Goal: Task Accomplishment & Management: Use online tool/utility

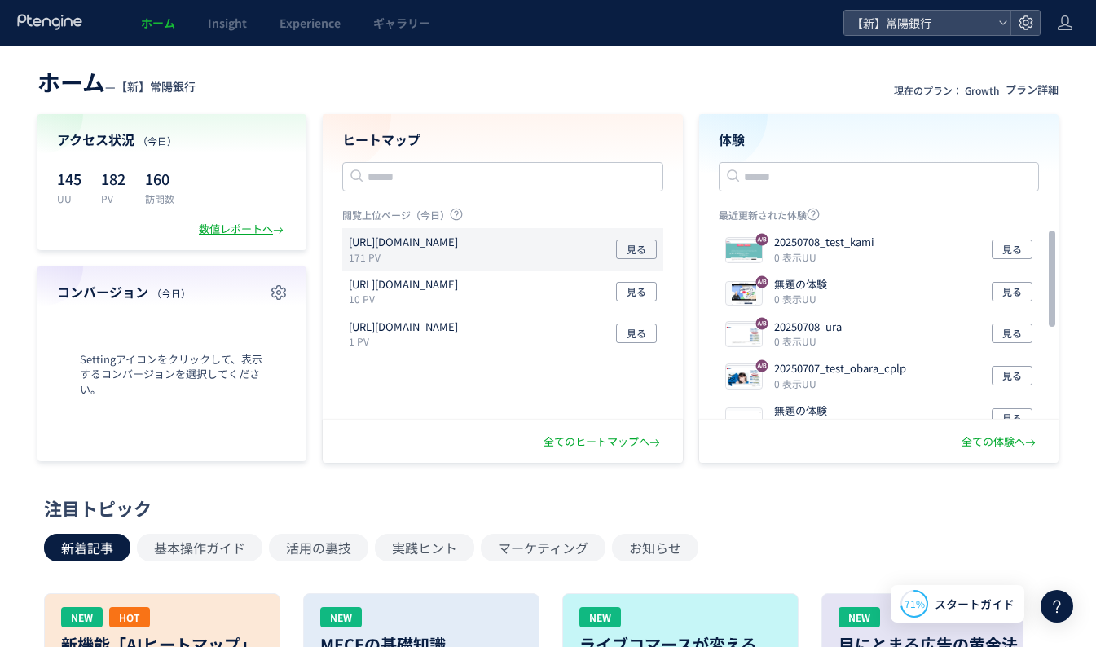
click at [377, 249] on p "[URL][DOMAIN_NAME]" at bounding box center [403, 242] width 109 height 15
click at [621, 250] on button "見る" at bounding box center [636, 250] width 41 height 20
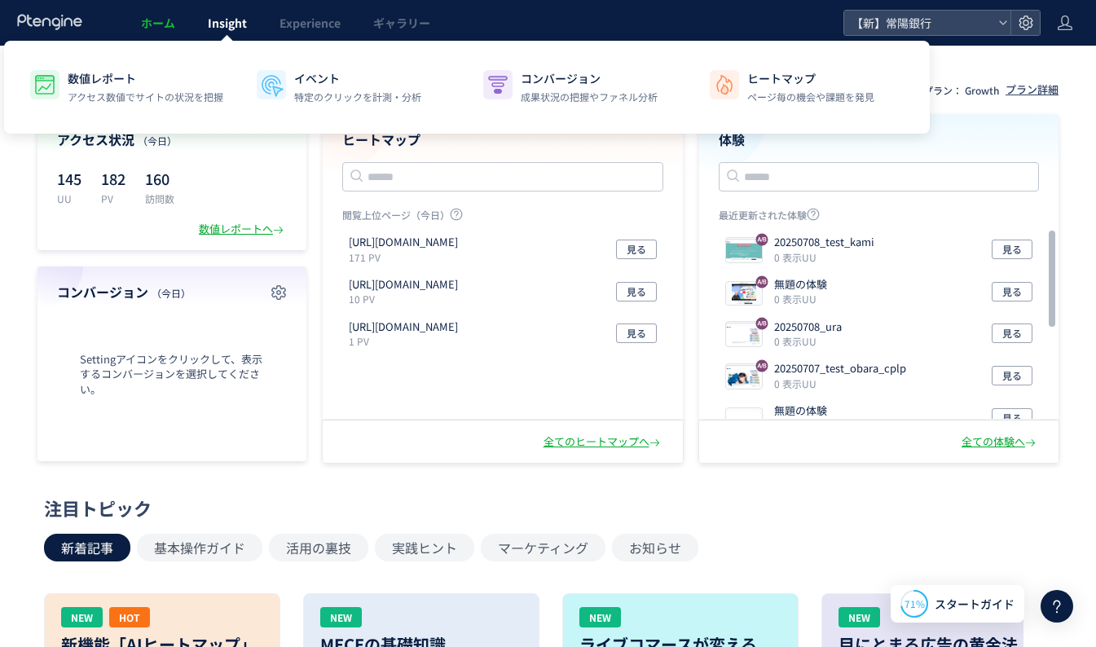
click at [215, 31] on link "Insight" at bounding box center [228, 23] width 72 height 46
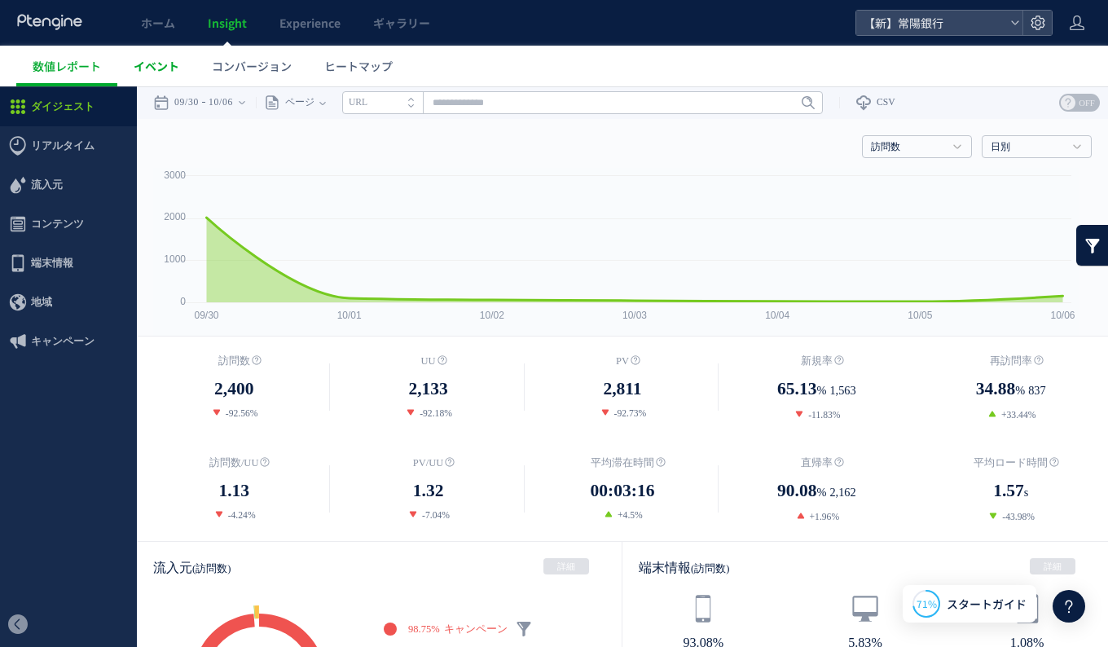
click at [171, 68] on span "イベント" at bounding box center [157, 66] width 46 height 16
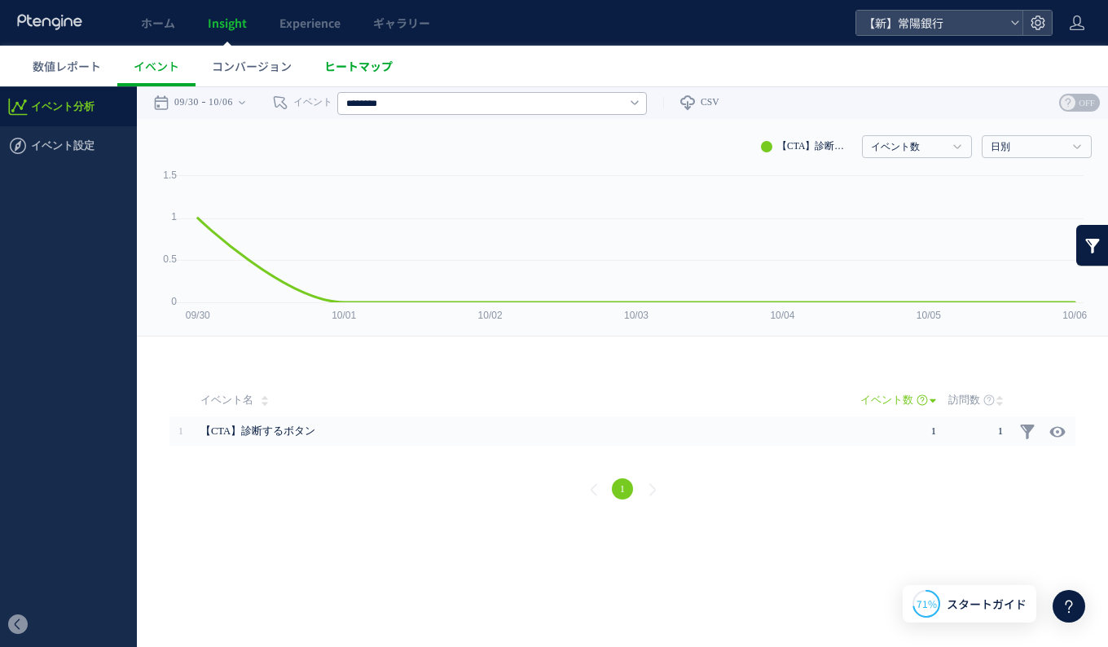
click at [348, 68] on span "ヒートマップ" at bounding box center [358, 66] width 68 height 16
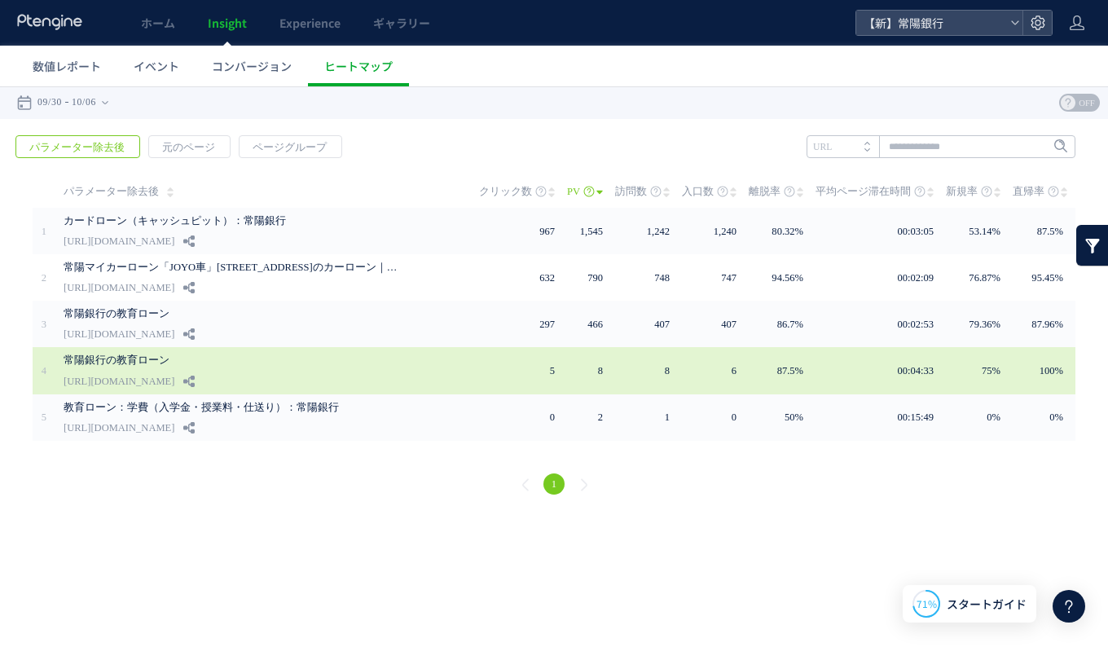
click at [201, 361] on link "常陽銀行の教育ローン" at bounding box center [235, 360] width 342 height 20
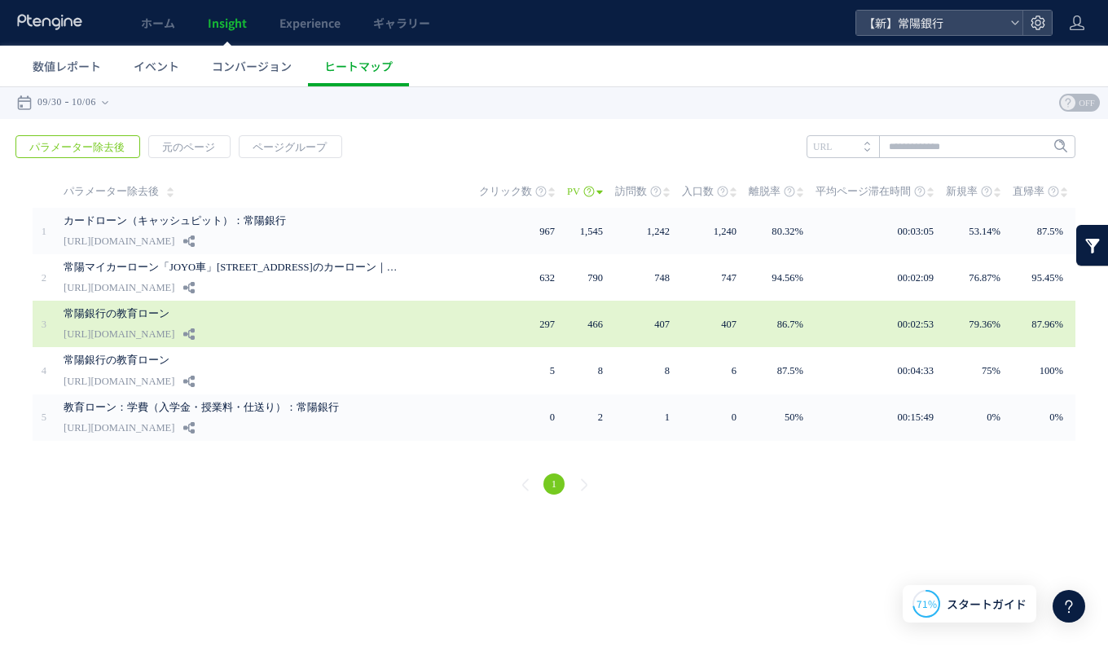
click at [338, 329] on div "常陽銀行の教育ローン [URL][DOMAIN_NAME]" at bounding box center [260, 324] width 393 height 46
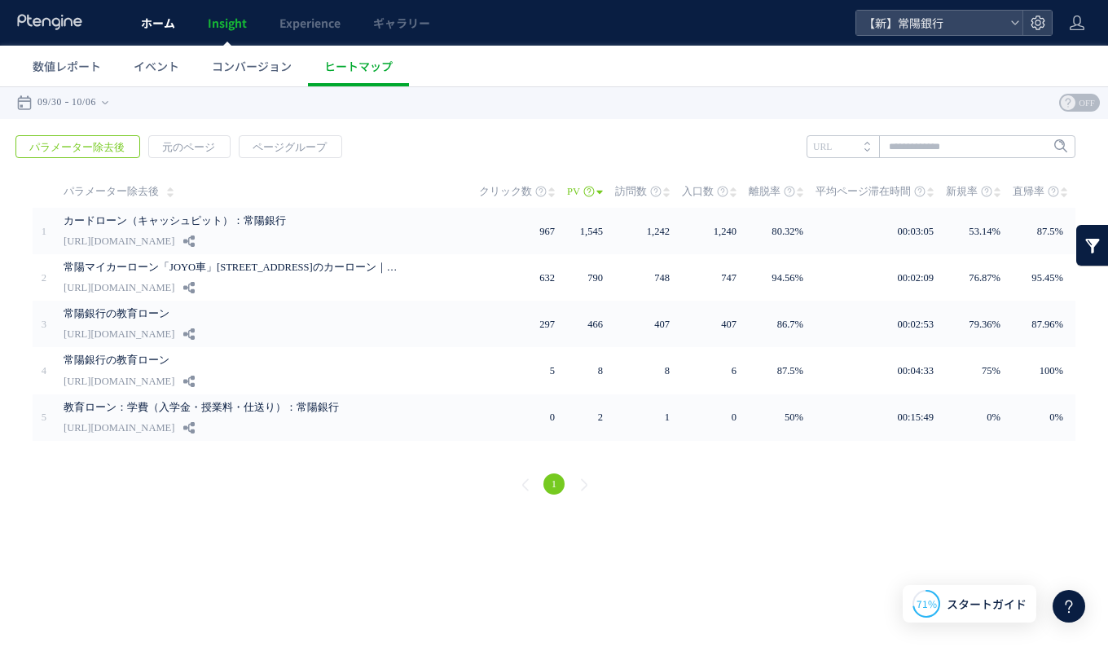
click at [158, 27] on span "ホーム" at bounding box center [158, 23] width 34 height 16
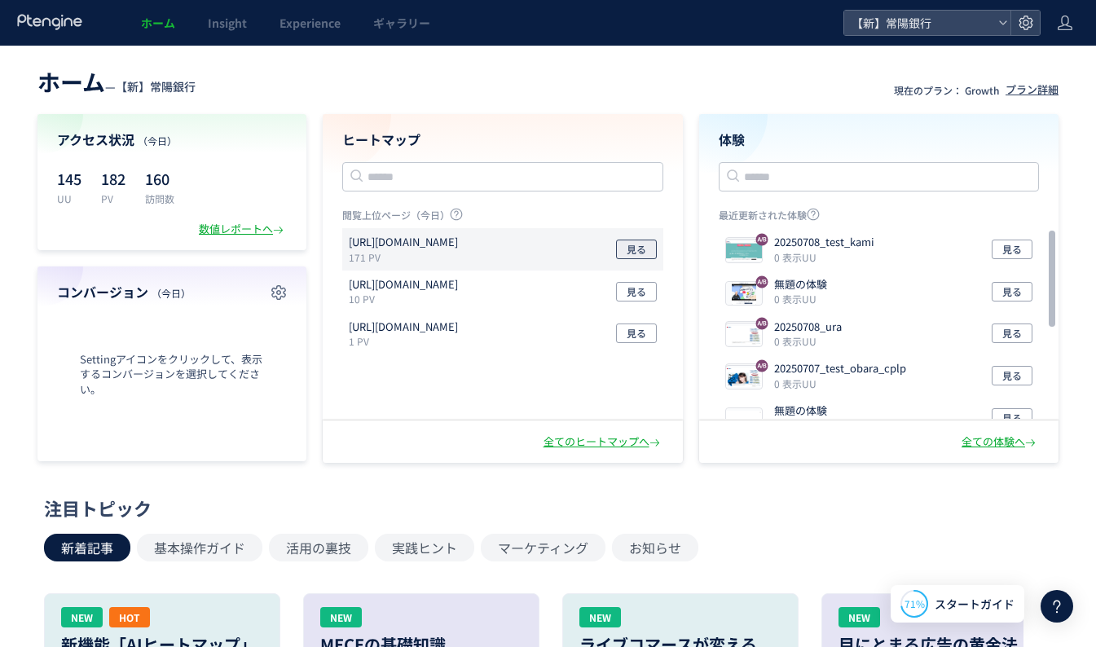
click at [628, 248] on span "見る" at bounding box center [637, 250] width 20 height 20
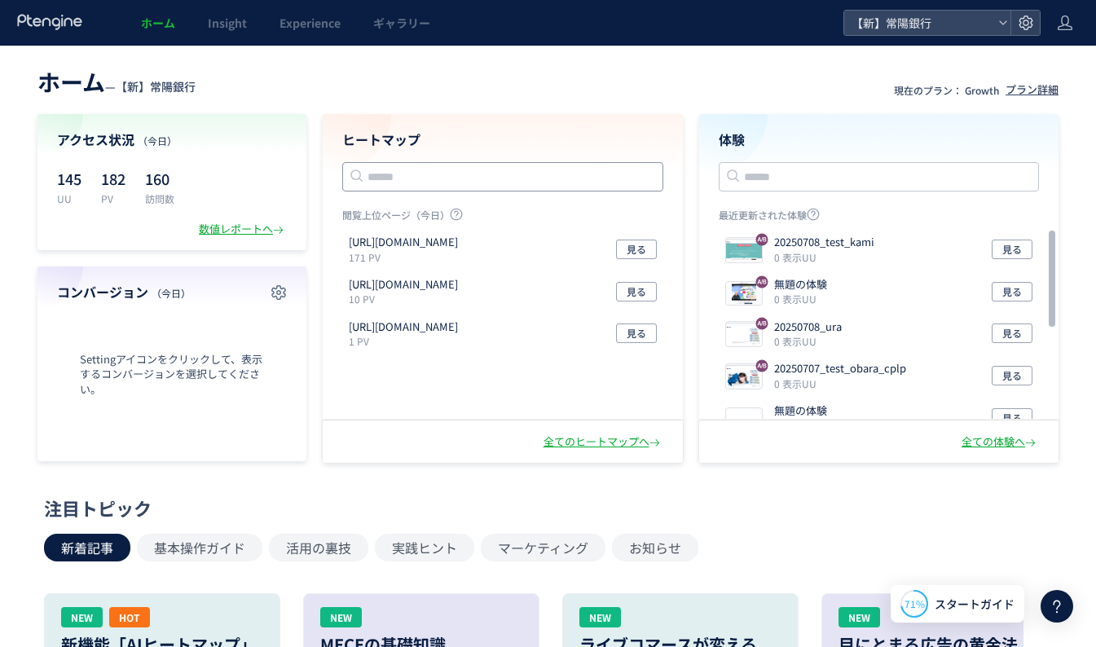
click at [412, 165] on input "text" at bounding box center [502, 176] width 321 height 29
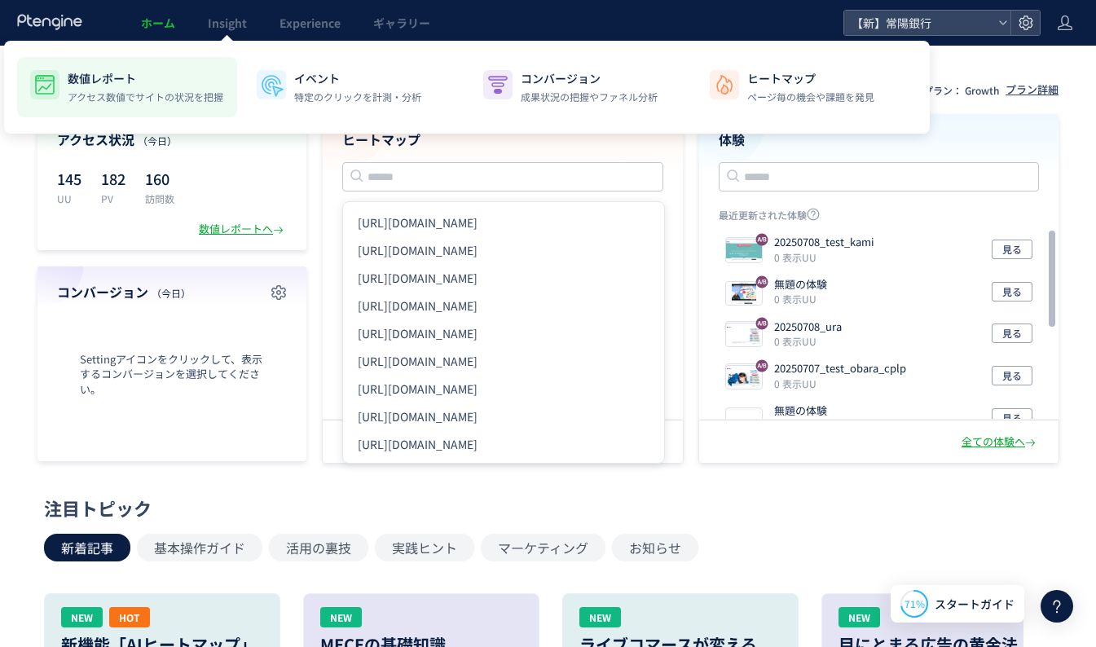
click at [198, 75] on p "数値レポート" at bounding box center [146, 78] width 156 height 16
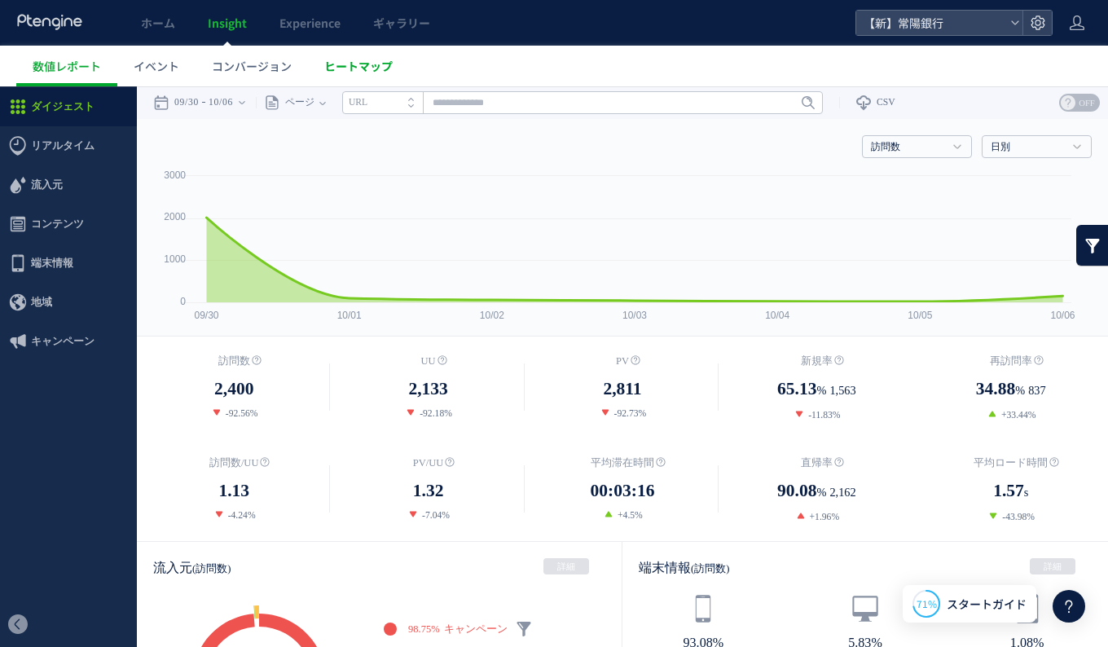
click at [358, 63] on span "ヒートマップ" at bounding box center [358, 66] width 68 height 16
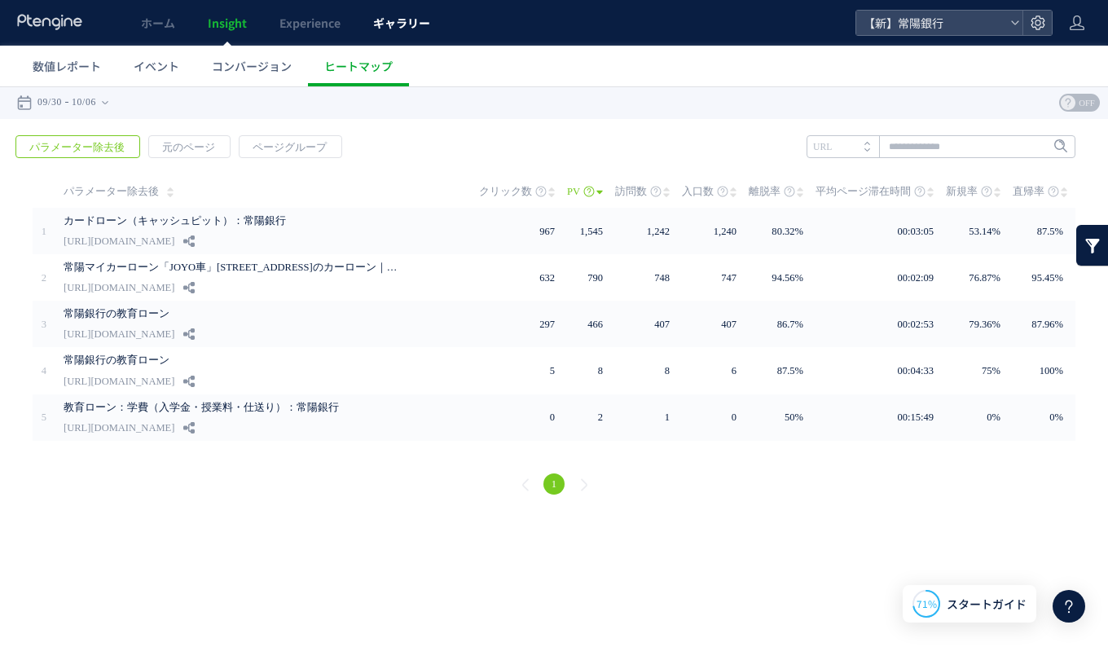
click at [410, 22] on span "ギャラリー" at bounding box center [401, 23] width 57 height 16
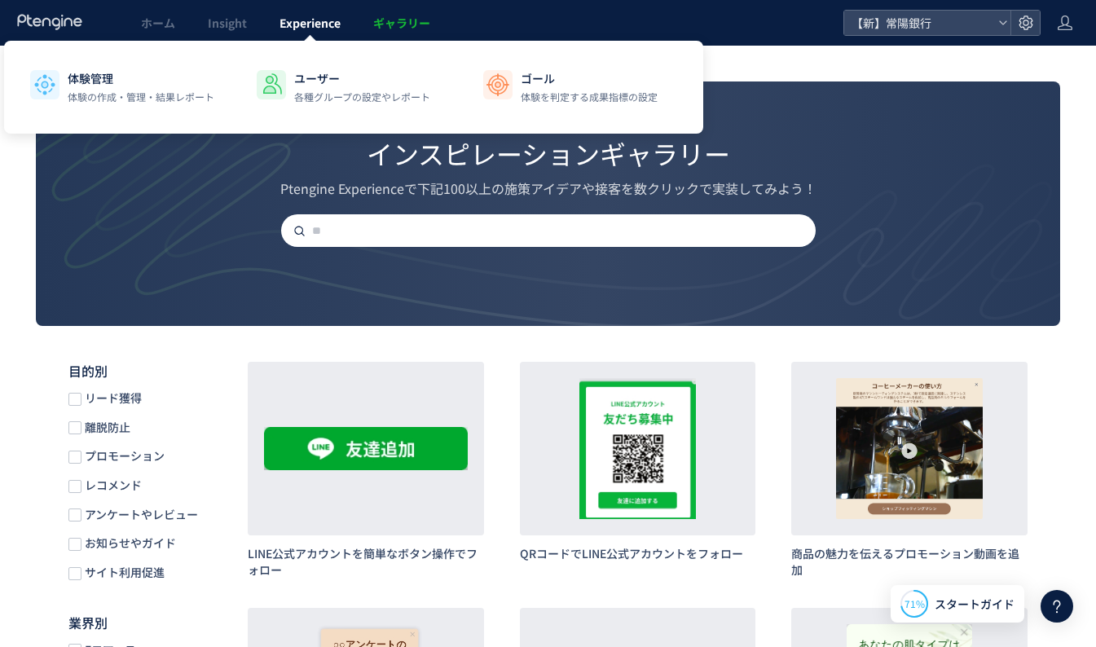
click at [337, 23] on span "Experience" at bounding box center [310, 23] width 61 height 16
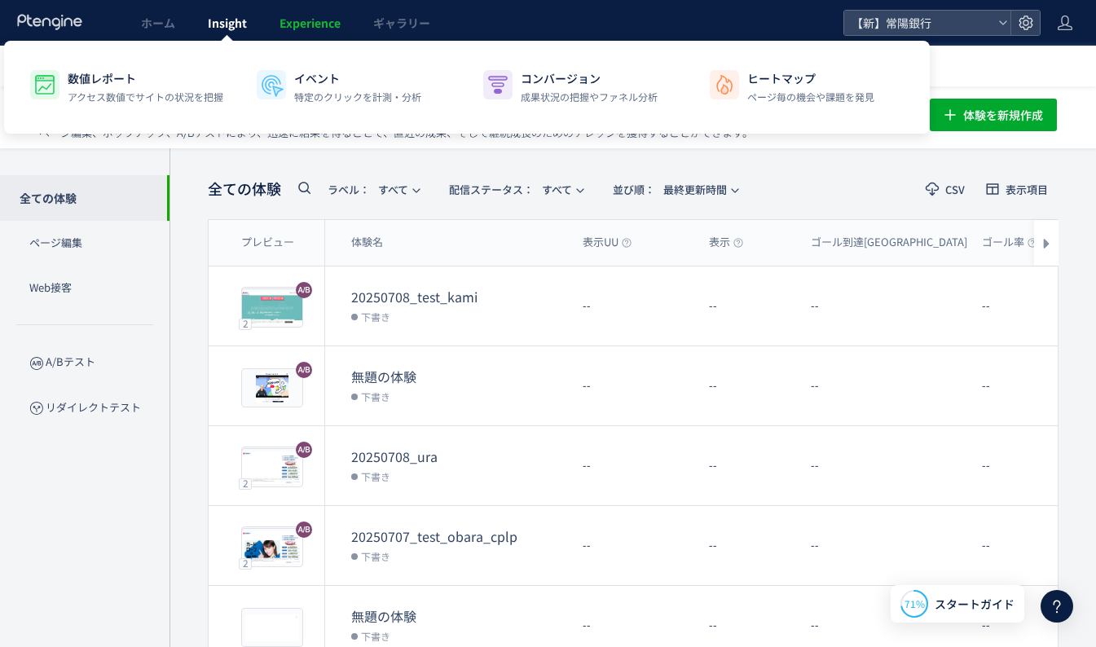
click at [230, 21] on span "Insight" at bounding box center [227, 23] width 39 height 16
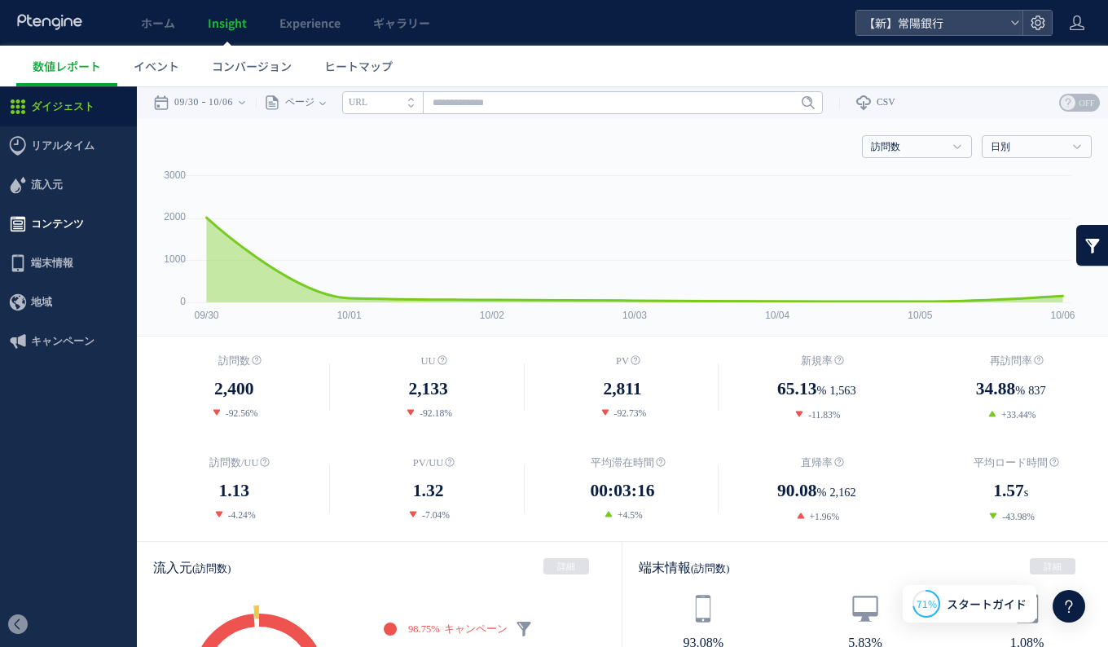
click at [56, 223] on span "コンテンツ" at bounding box center [57, 224] width 53 height 39
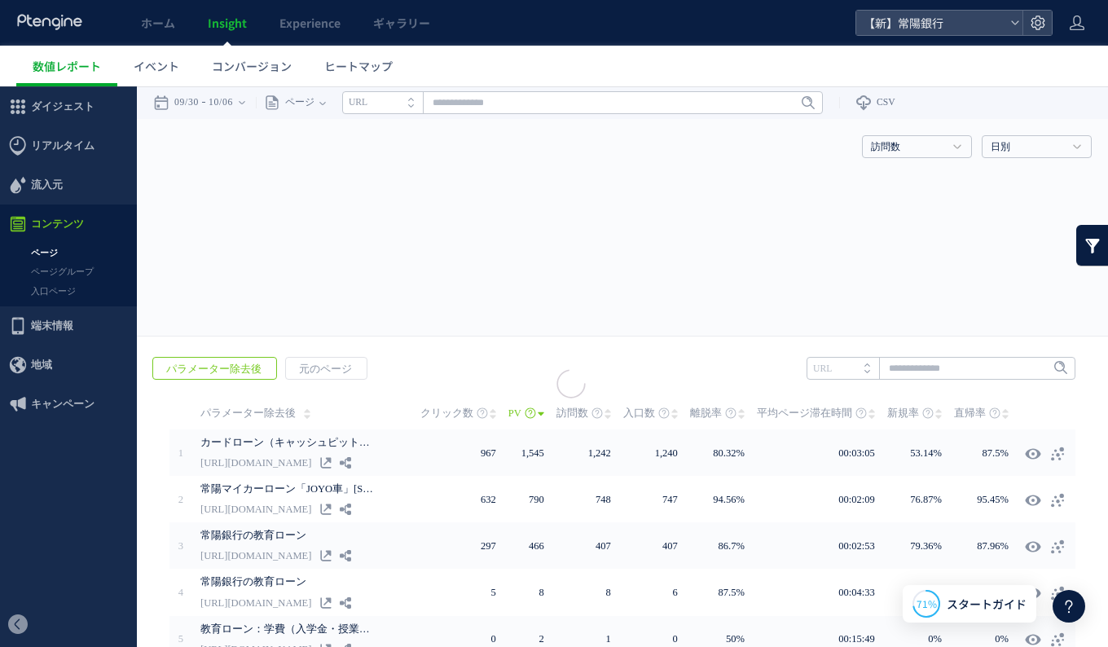
click at [53, 252] on div at bounding box center [554, 323] width 1108 height 647
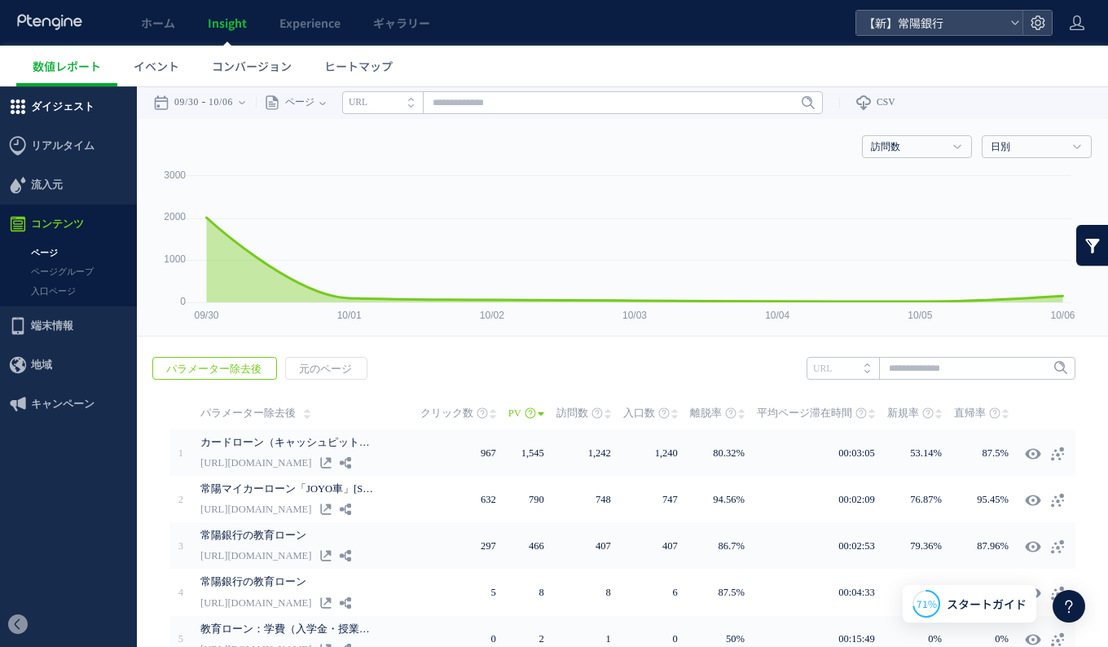
click at [38, 104] on span "ダイジェスト" at bounding box center [63, 106] width 64 height 39
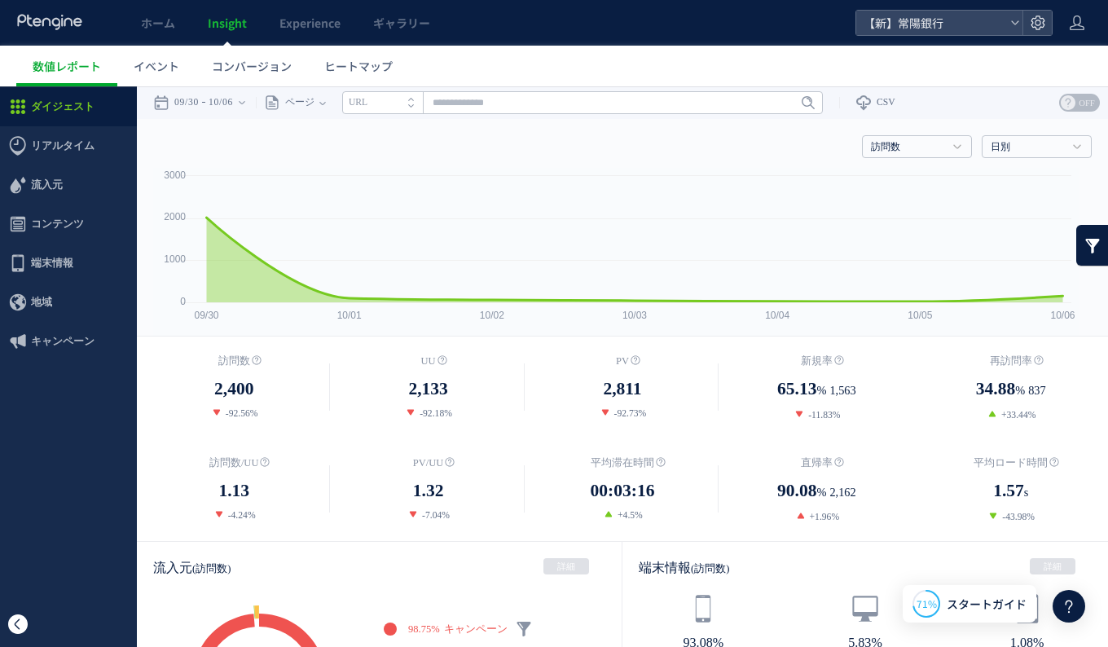
click at [20, 616] on span at bounding box center [18, 625] width 20 height 20
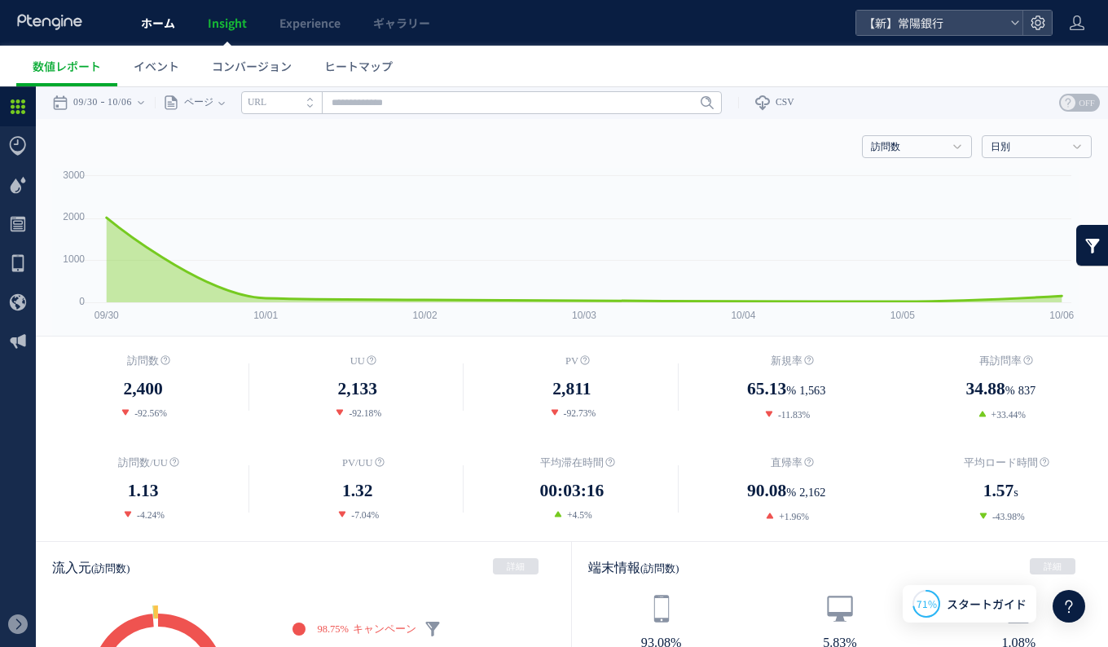
click at [165, 31] on link "ホーム" at bounding box center [158, 23] width 67 height 46
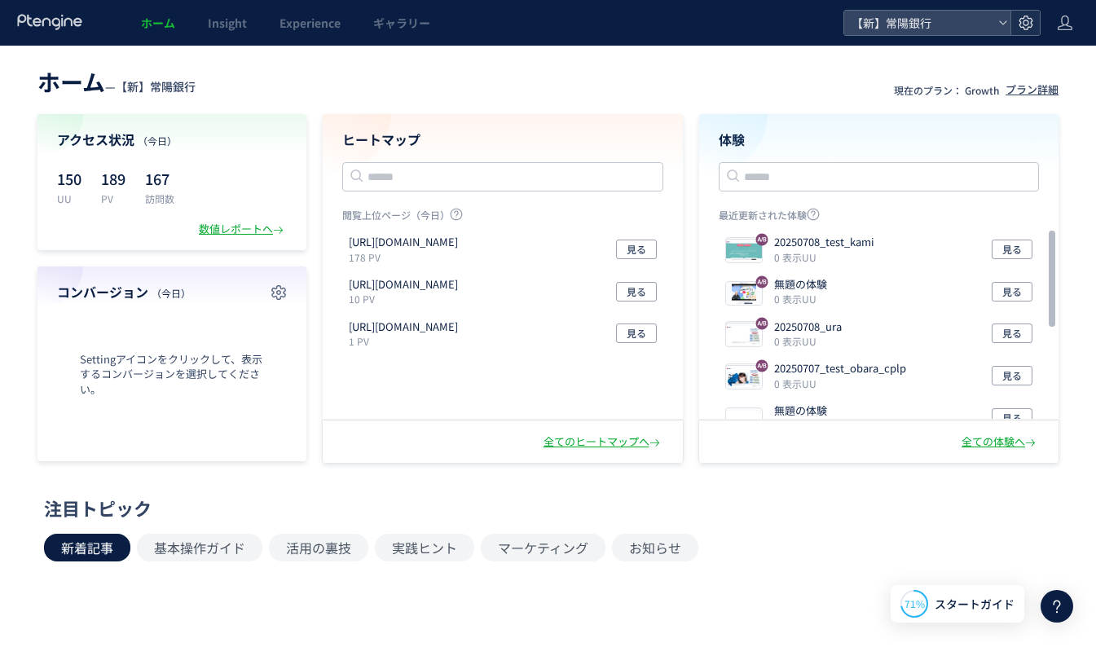
click at [1019, 19] on icon at bounding box center [1026, 23] width 16 height 16
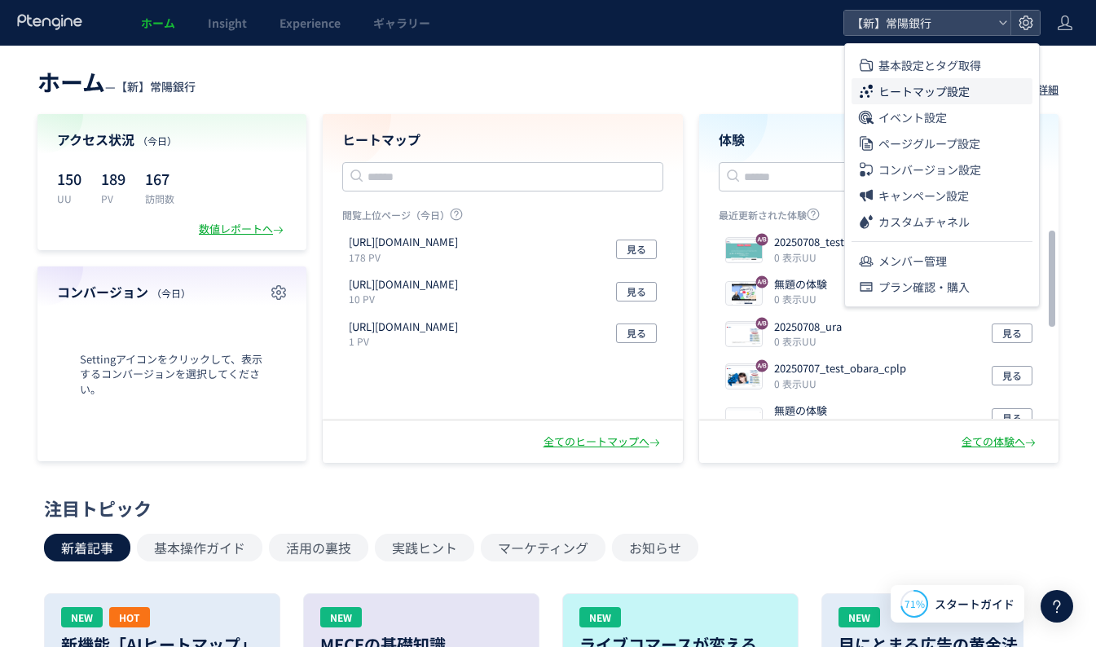
click at [988, 86] on li "ヒートマップ設定" at bounding box center [942, 91] width 181 height 26
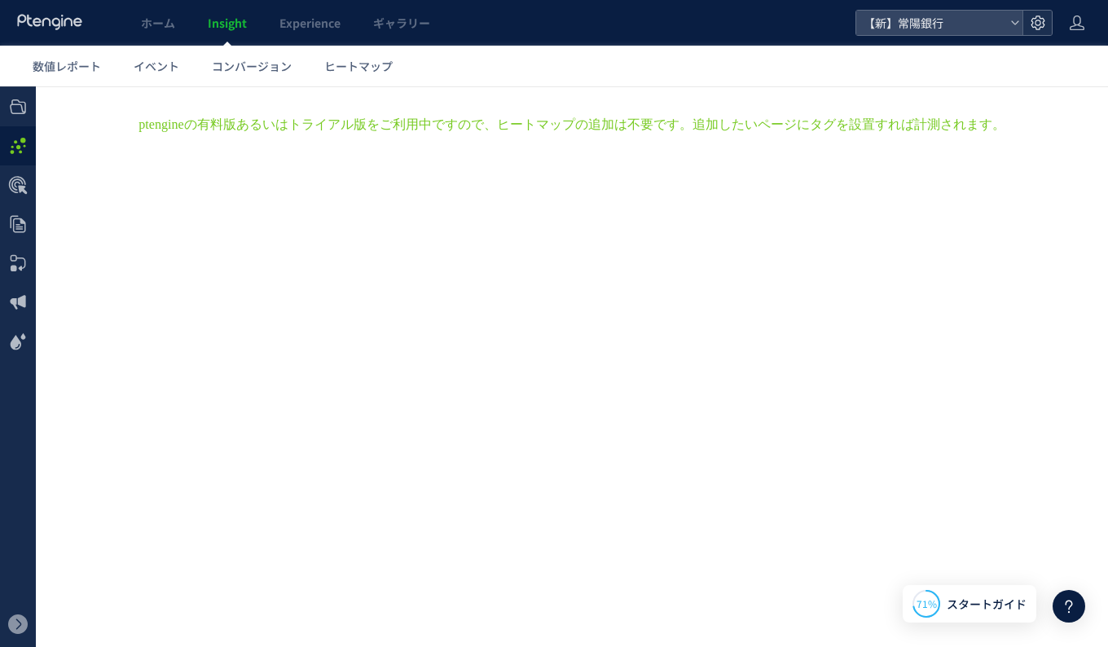
click at [1037, 24] on icon at bounding box center [1038, 23] width 16 height 16
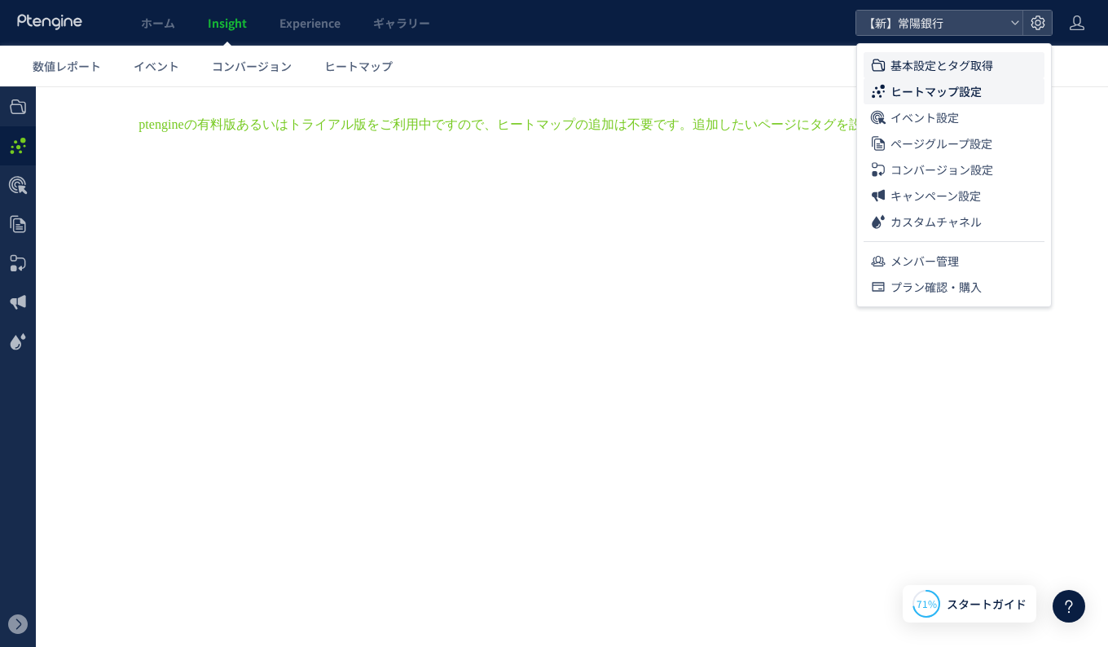
click at [924, 68] on span "基本設定とタグ取得" at bounding box center [942, 65] width 103 height 26
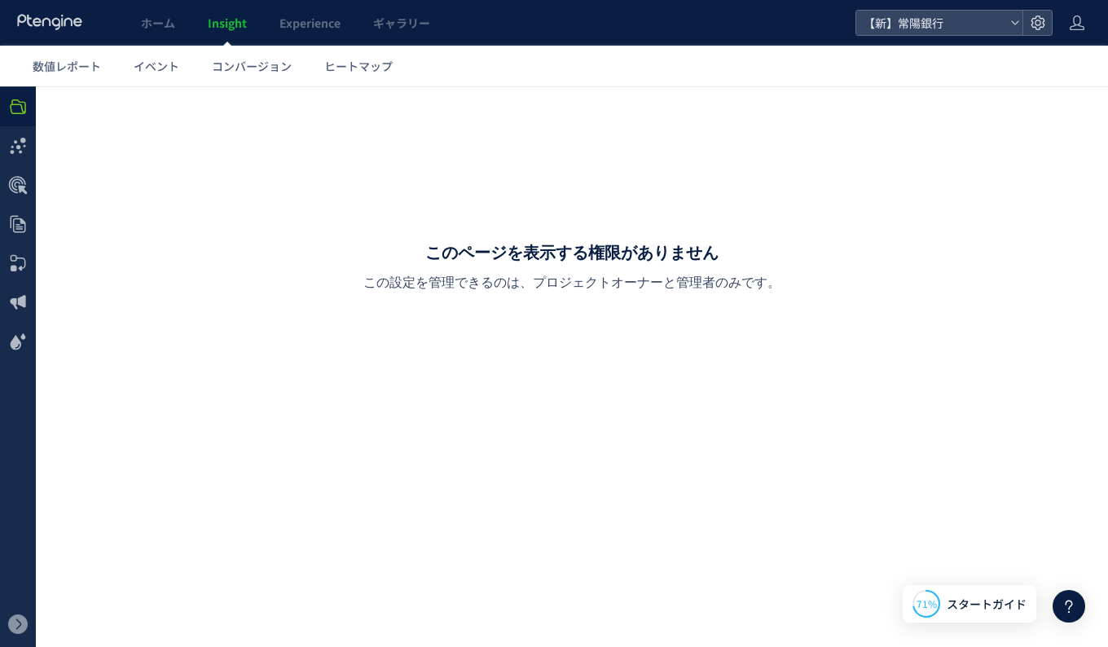
click at [230, 27] on span "Insight" at bounding box center [227, 23] width 39 height 16
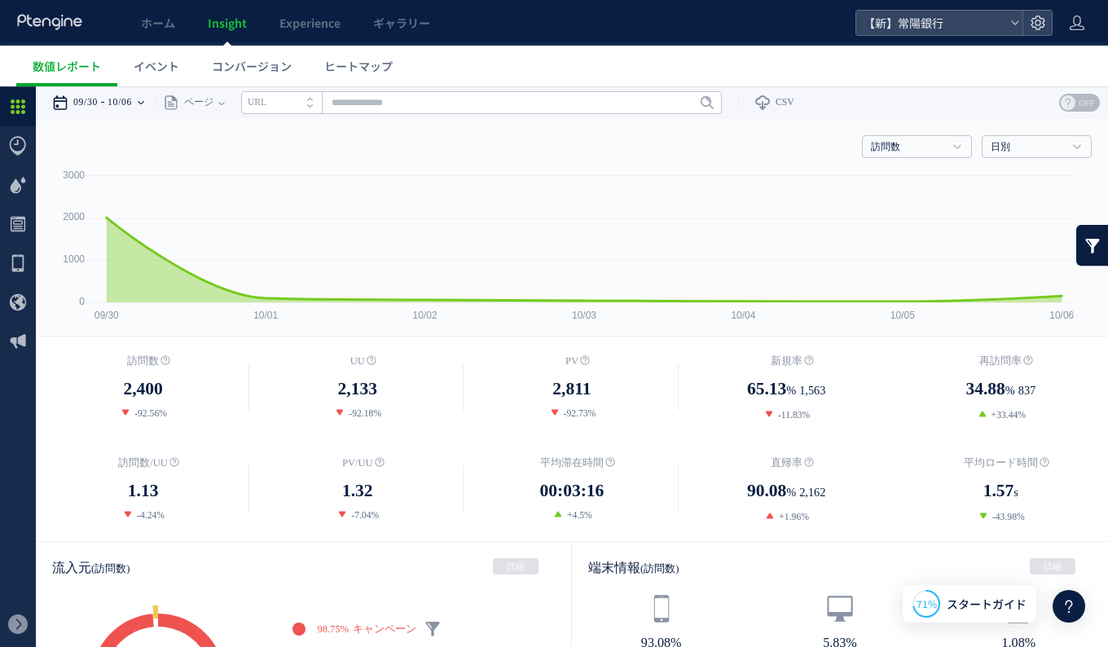
click at [149, 100] on div "09/30 10/06" at bounding box center [103, 102] width 103 height 33
click at [661, 136] on div "訪問数 訪問数 [GEOGRAPHIC_DATA] PV 新規率 再訪問率 訪問数/UU PV/UU 平均滞在時間 直帰率 平均ロード時間 日別" at bounding box center [572, 143] width 1040 height 49
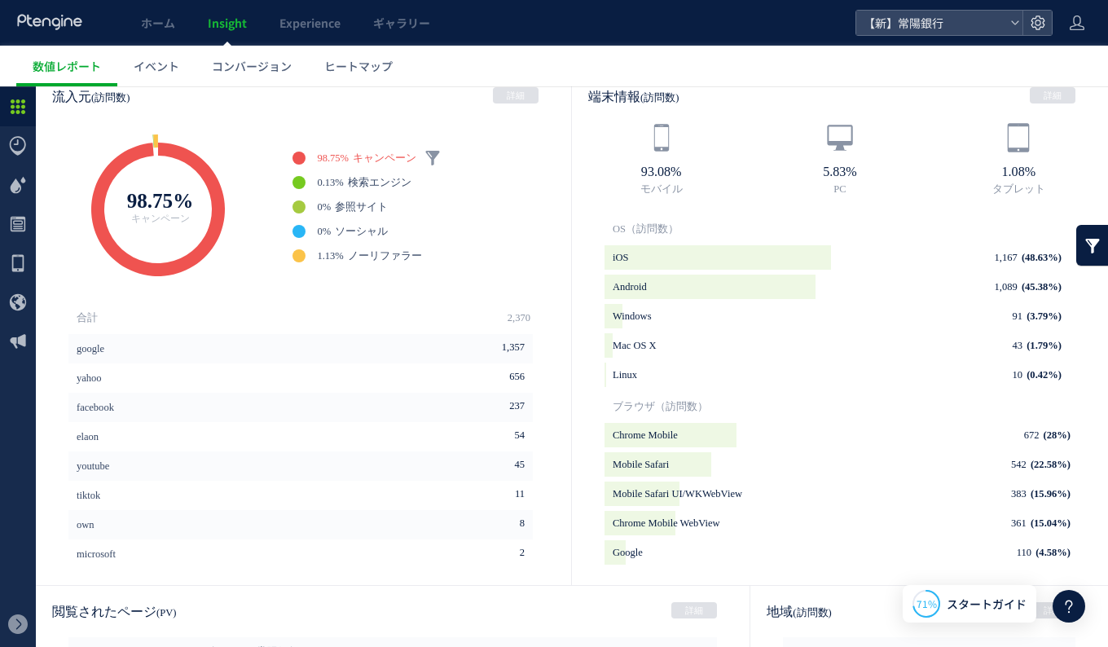
click at [650, 220] on div "OS（訪問数）" at bounding box center [861, 229] width 496 height 33
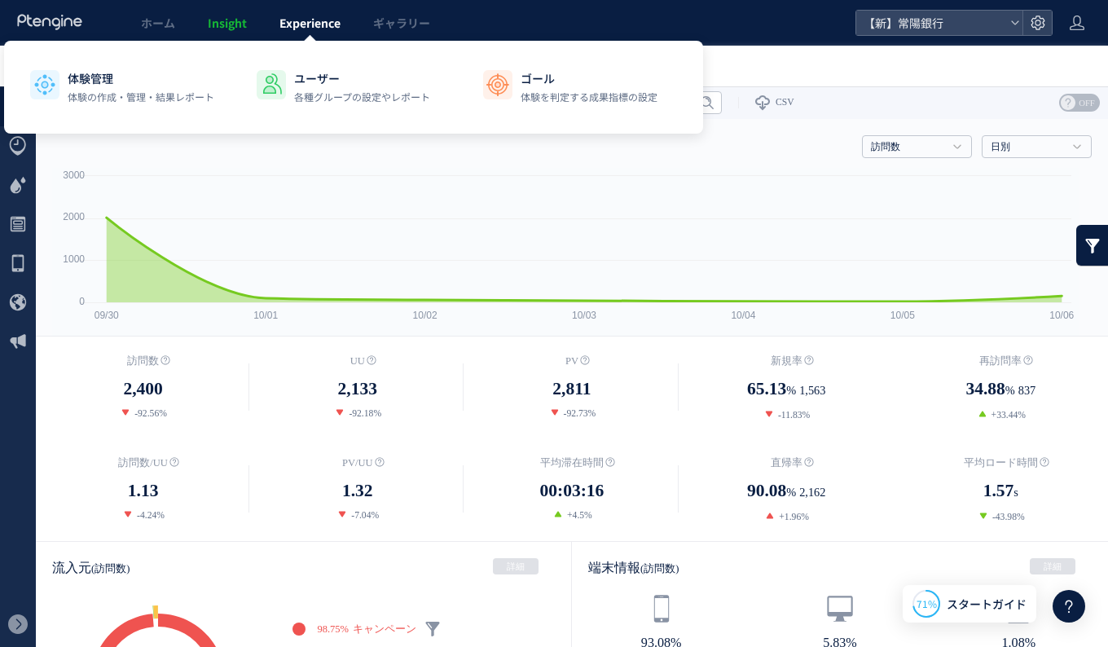
click at [304, 16] on span "Experience" at bounding box center [310, 23] width 61 height 16
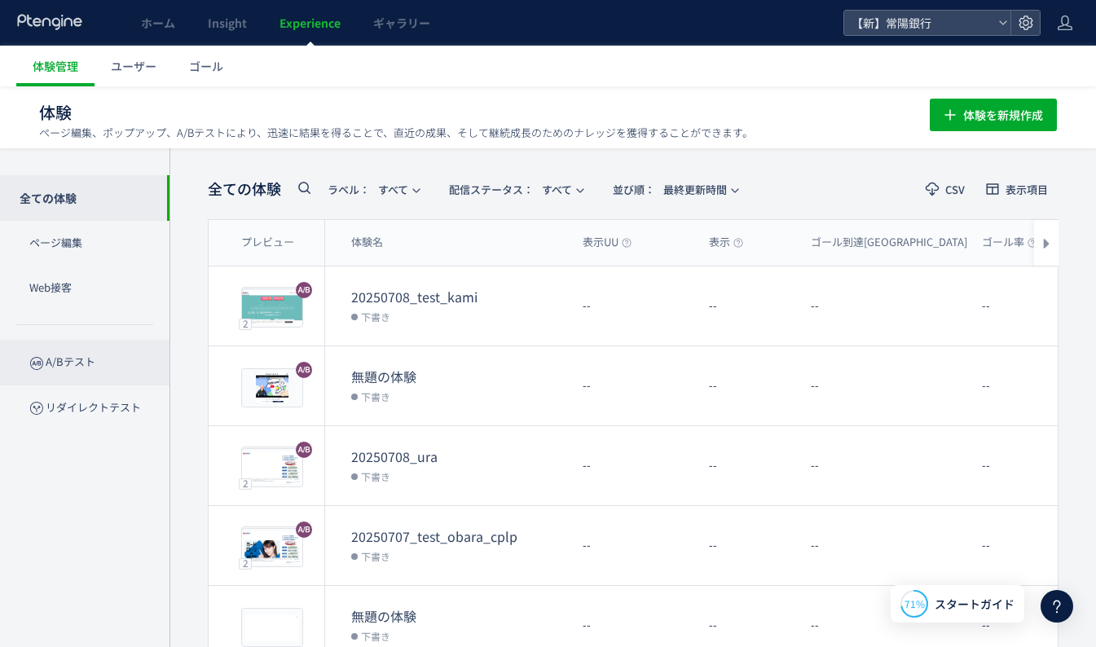
click at [87, 363] on p "A/Bテスト" at bounding box center [85, 362] width 170 height 45
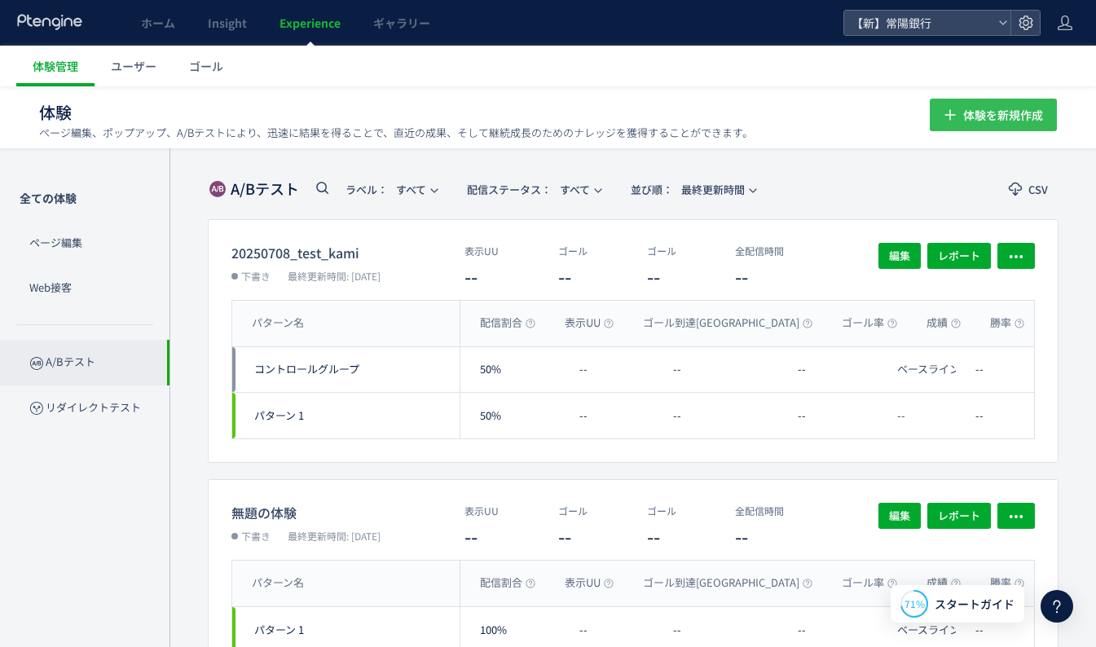
click at [970, 102] on span "体験を新規作成" at bounding box center [1003, 115] width 80 height 33
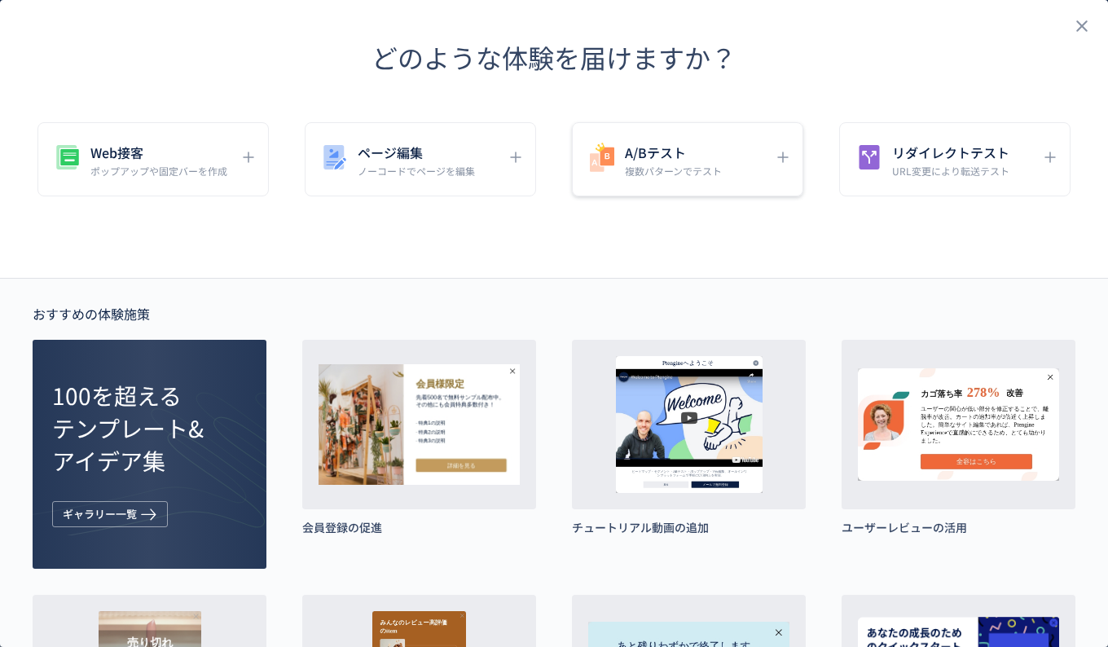
click at [594, 167] on use "dialog" at bounding box center [602, 157] width 24 height 29
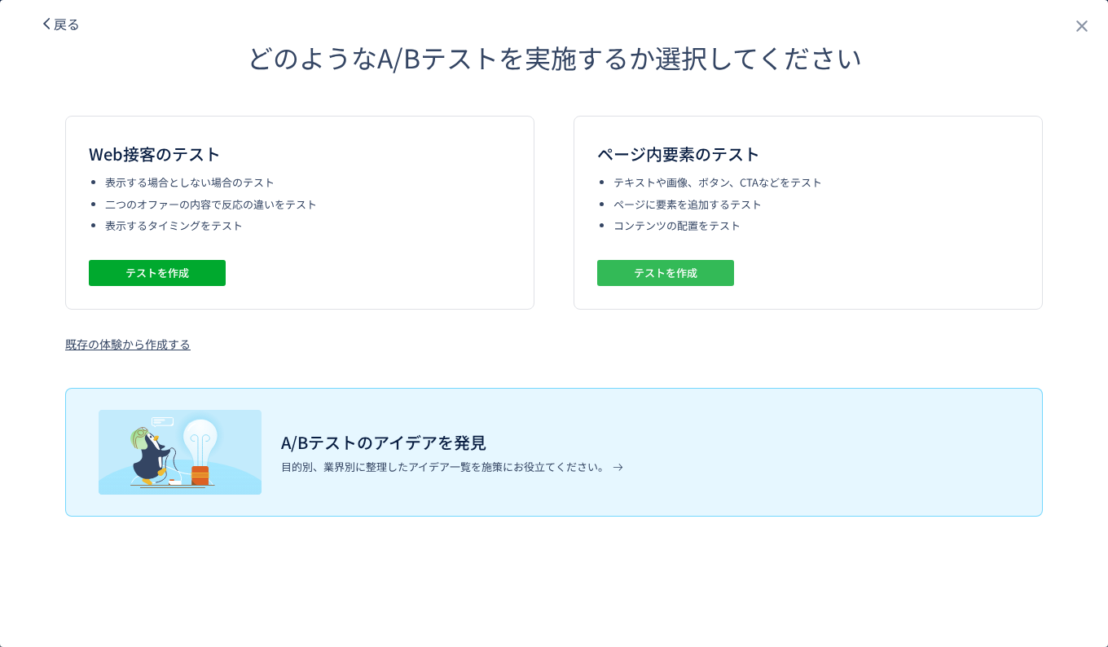
click at [689, 266] on span "テストを作成" at bounding box center [666, 273] width 64 height 26
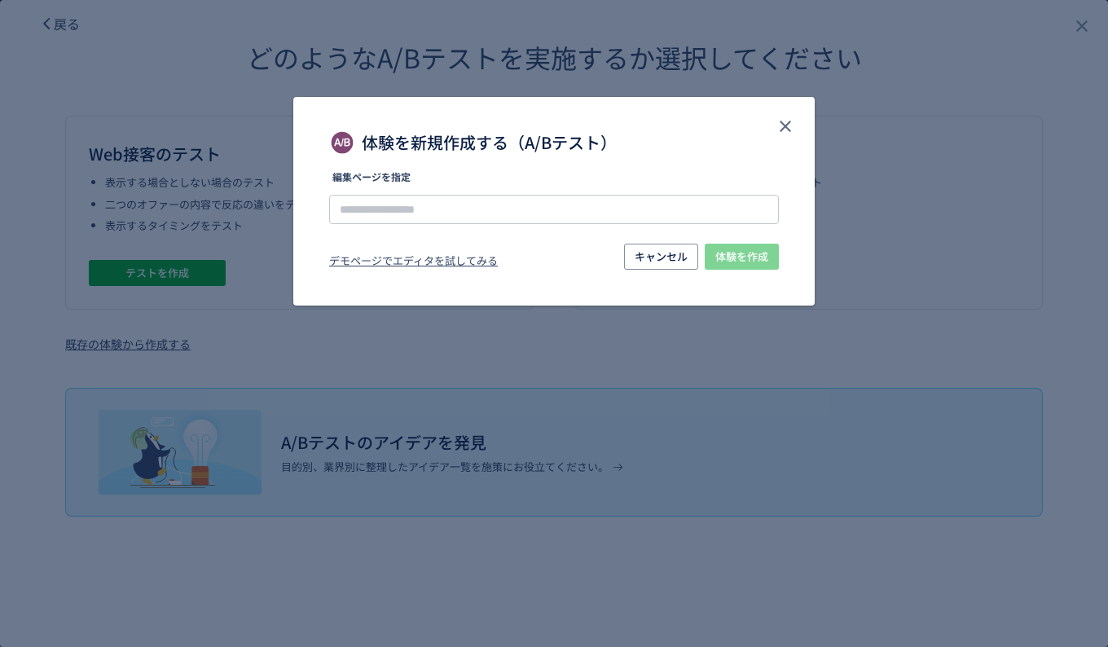
click at [791, 112] on div "体験を新規作成する（A/Bテスト）" at bounding box center [554, 134] width 522 height 75
click at [782, 129] on use "close" at bounding box center [785, 126] width 11 height 11
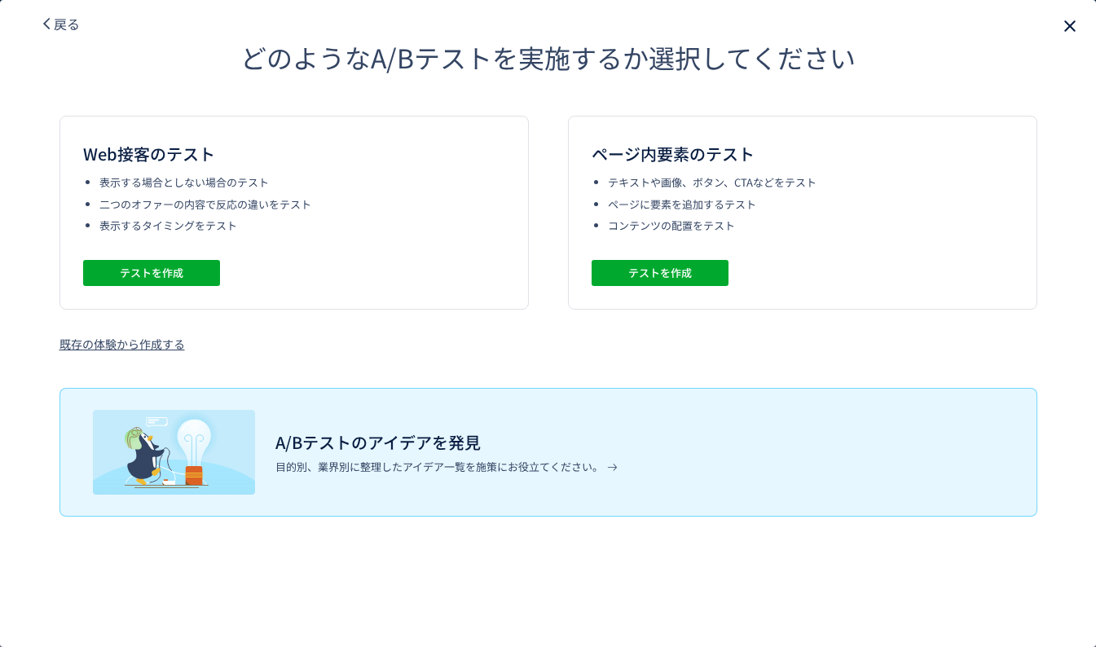
click at [1065, 24] on icon "close" at bounding box center [1070, 26] width 20 height 20
